Goal: Information Seeking & Learning: Compare options

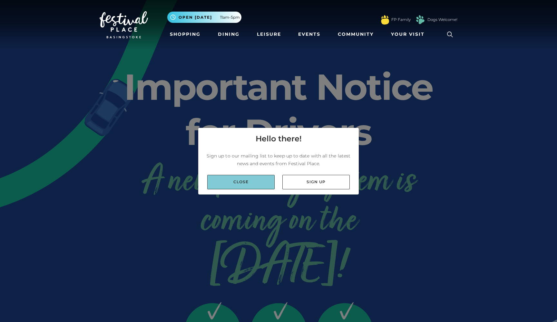
click at [219, 183] on link "Close" at bounding box center [240, 182] width 67 height 14
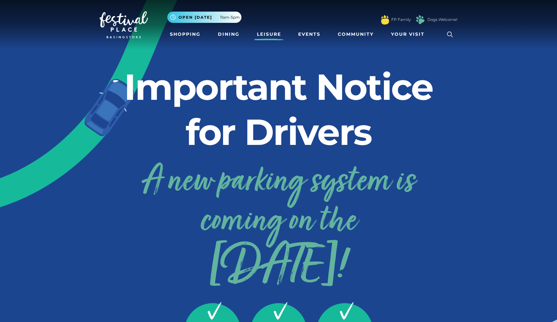
click at [265, 40] on link "Leisure" at bounding box center [268, 34] width 29 height 12
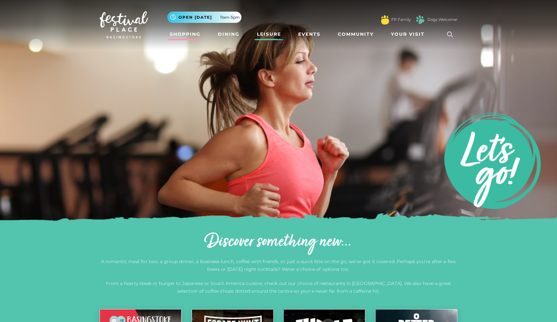
click at [191, 35] on link "Shopping" at bounding box center [185, 34] width 36 height 12
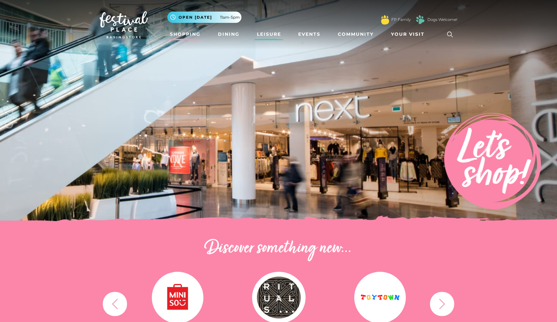
click at [270, 37] on link "Leisure" at bounding box center [268, 34] width 29 height 12
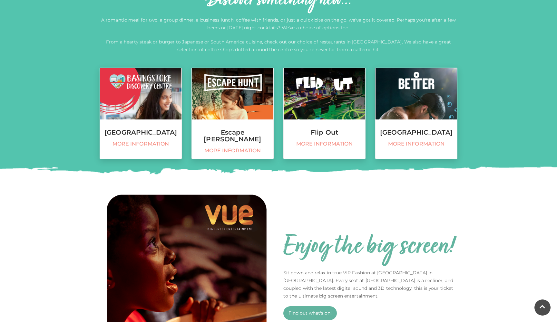
scroll to position [242, 0]
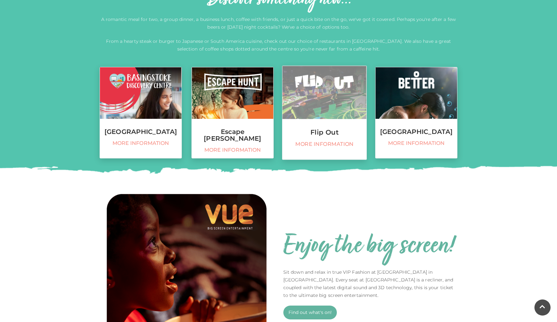
click at [315, 125] on link "Flip Out More information" at bounding box center [324, 113] width 85 height 94
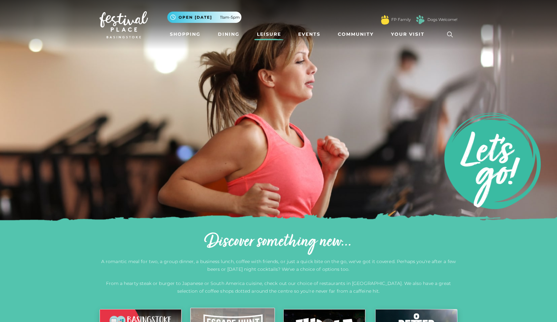
scroll to position [0, 0]
click at [227, 35] on link "Dining" at bounding box center [228, 34] width 27 height 12
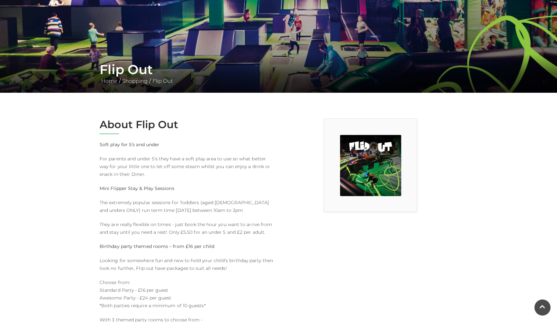
scroll to position [76, 0]
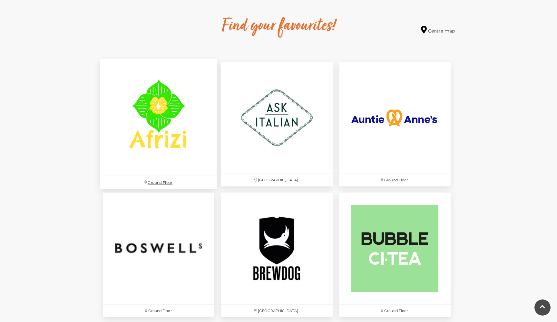
scroll to position [368, 0]
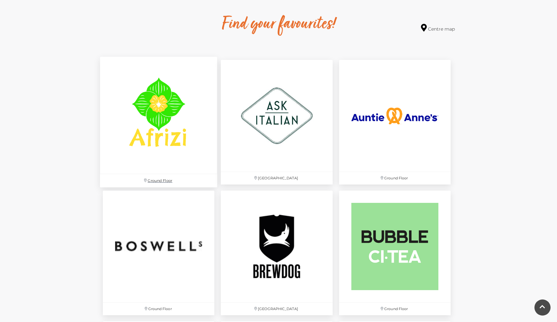
click at [167, 135] on img at bounding box center [158, 115] width 117 height 117
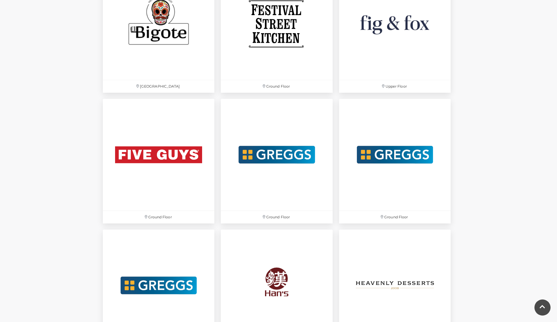
scroll to position [1137, 0]
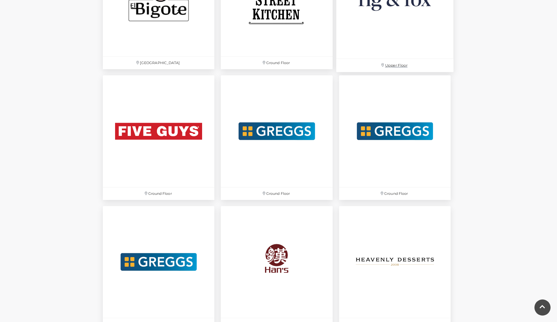
click at [387, 45] on img at bounding box center [394, 0] width 117 height 117
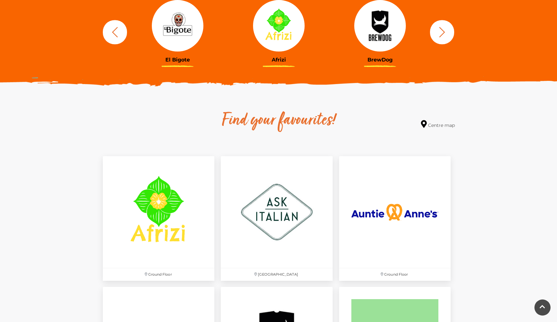
scroll to position [342, 0]
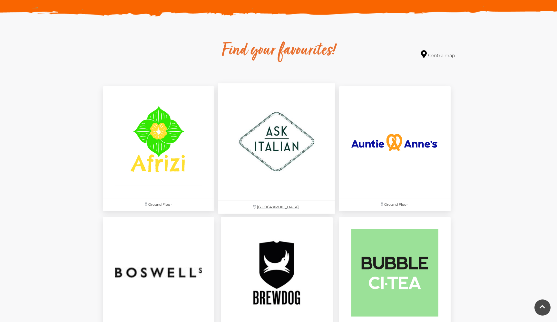
click at [288, 142] on img at bounding box center [276, 141] width 117 height 117
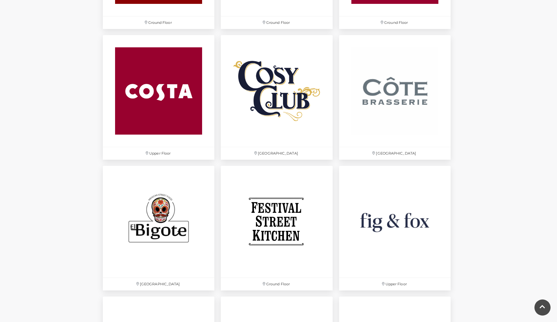
scroll to position [917, 0]
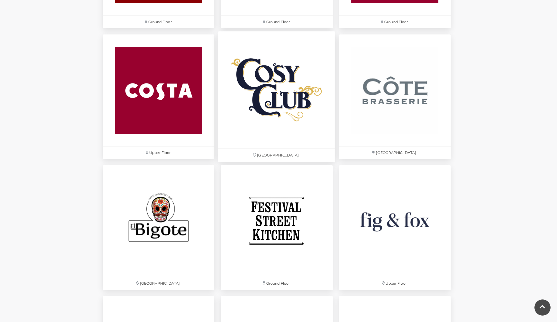
click at [309, 114] on img at bounding box center [276, 90] width 117 height 117
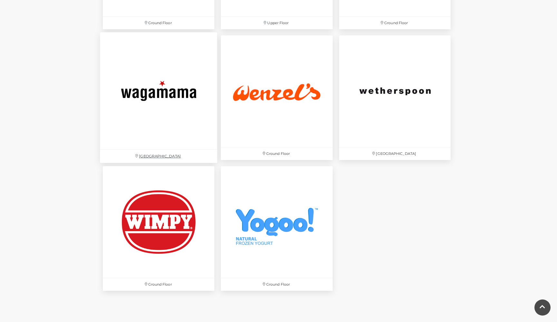
scroll to position [2101, 0]
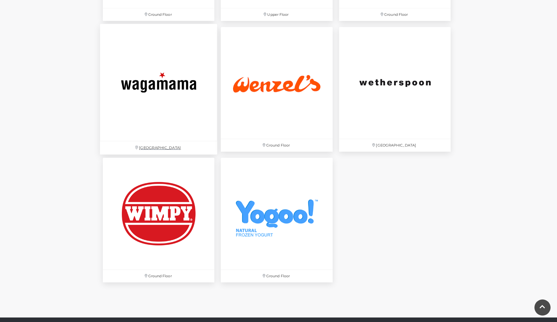
click at [167, 89] on img at bounding box center [158, 82] width 117 height 117
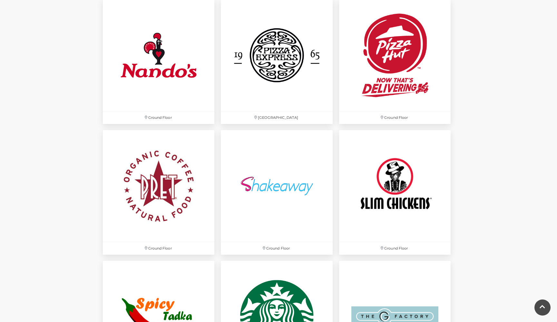
scroll to position [1734, 0]
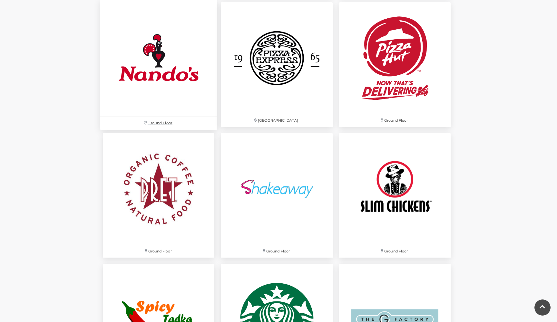
click at [184, 52] on img at bounding box center [158, 57] width 117 height 117
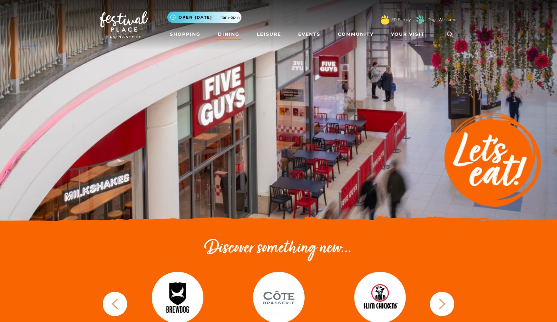
scroll to position [0, 0]
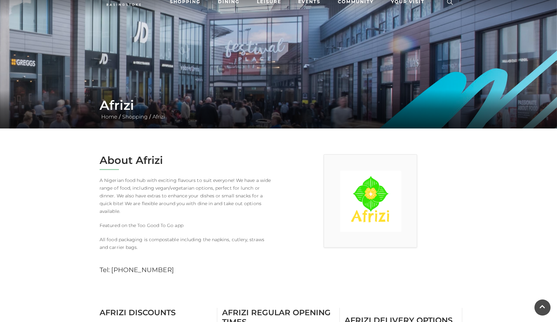
scroll to position [32, 0]
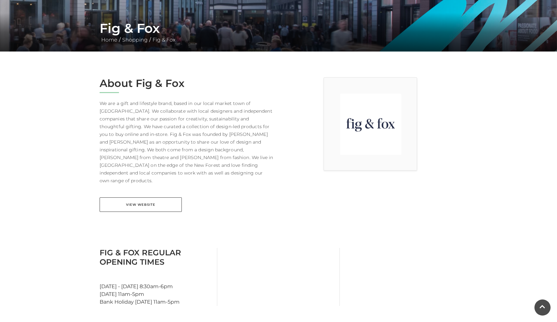
scroll to position [110, 0]
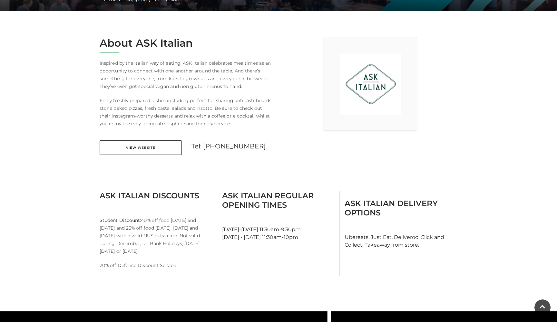
scroll to position [153, 0]
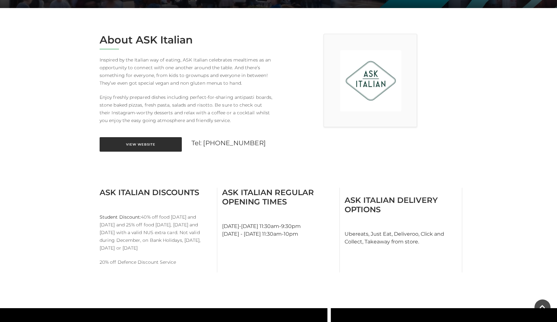
click at [152, 146] on link "View Website" at bounding box center [141, 144] width 82 height 14
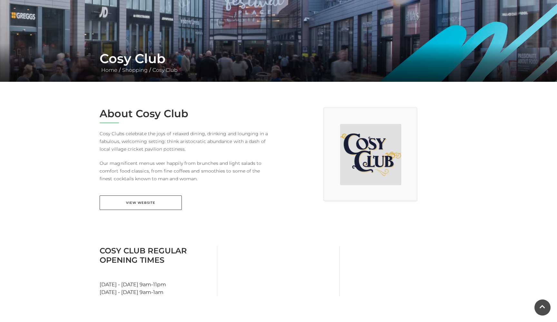
scroll to position [72, 0]
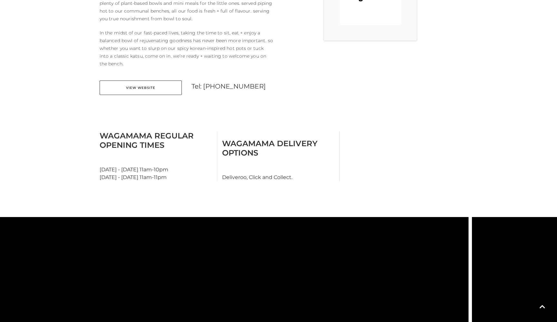
scroll to position [233, 0]
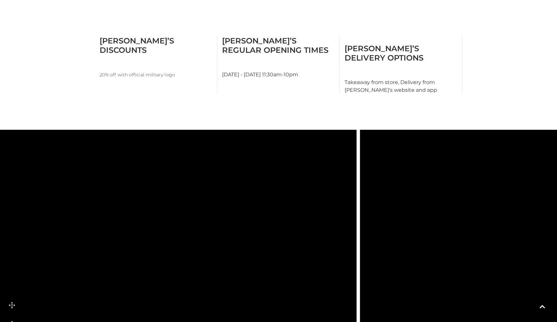
scroll to position [298, 0]
